Goal: Check status: Check status

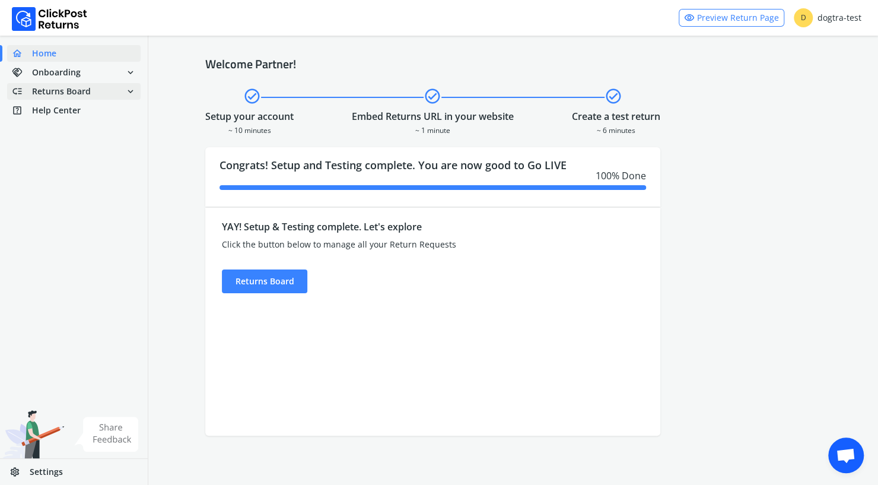
click at [64, 90] on span "Returns Board" at bounding box center [61, 91] width 59 height 12
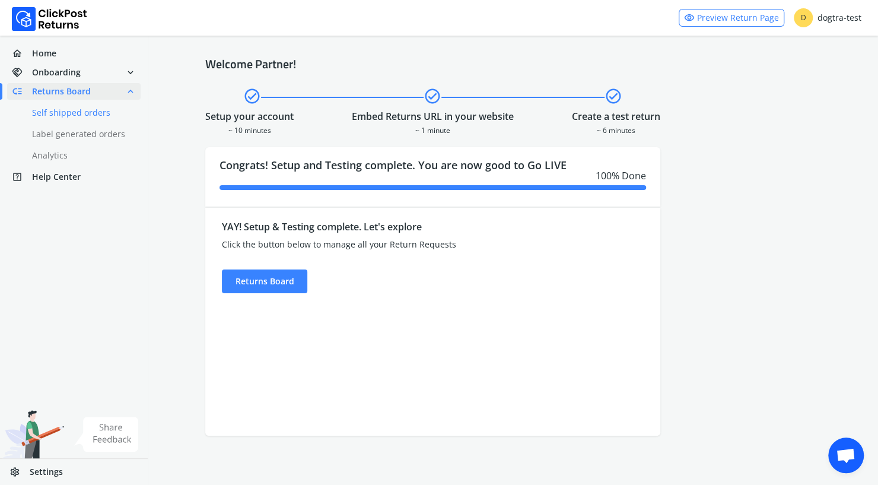
click at [54, 114] on link "done Self shipped orders" at bounding box center [81, 112] width 148 height 17
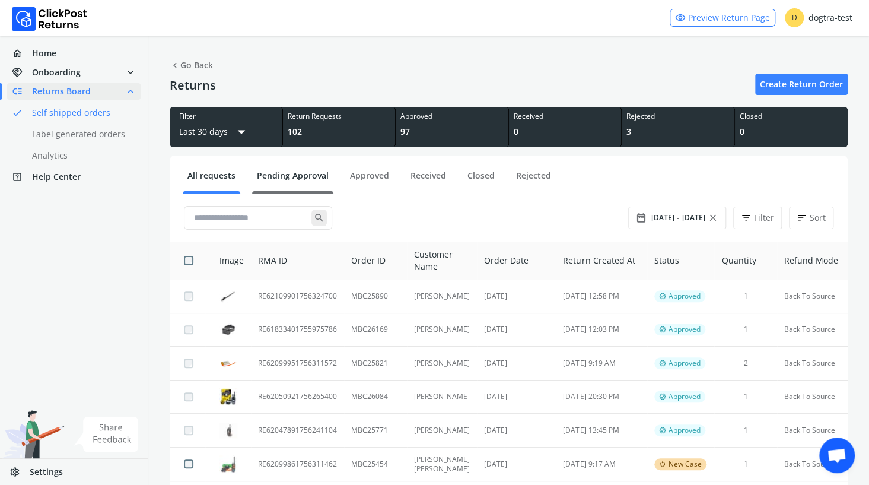
click at [290, 175] on link "Pending Approval" at bounding box center [292, 180] width 81 height 21
